Goal: Task Accomplishment & Management: Manage account settings

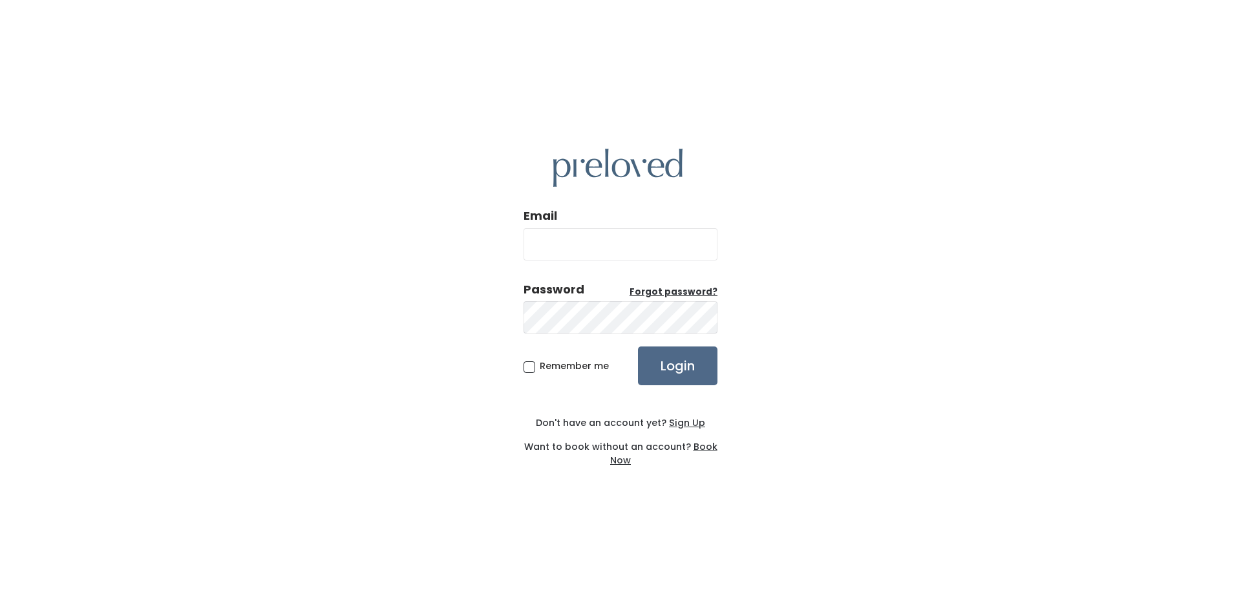
type input "[EMAIL_ADDRESS][DOMAIN_NAME]"
click at [693, 358] on input "Login" at bounding box center [678, 366] width 80 height 39
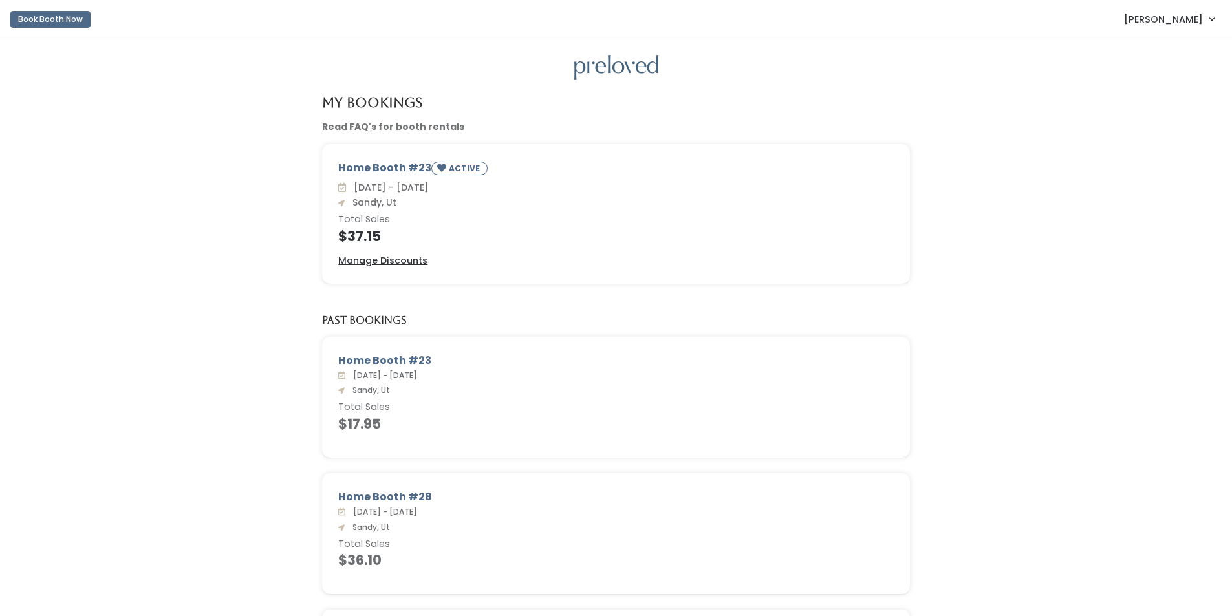
click at [1175, 18] on span "[PERSON_NAME]" at bounding box center [1163, 19] width 79 height 14
click at [1153, 108] on button "Logout" at bounding box center [1168, 108] width 116 height 23
